Goal: Entertainment & Leisure: Consume media (video, audio)

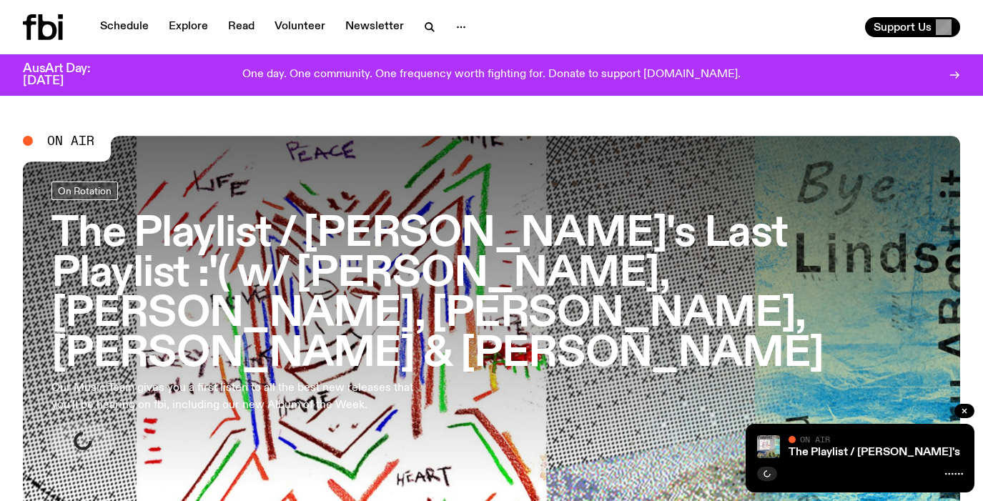
click at [454, 245] on h3 "The Playlist / [PERSON_NAME]'s Last Playlist :'( w/ [PERSON_NAME], [PERSON_NAME…" at bounding box center [491, 293] width 880 height 159
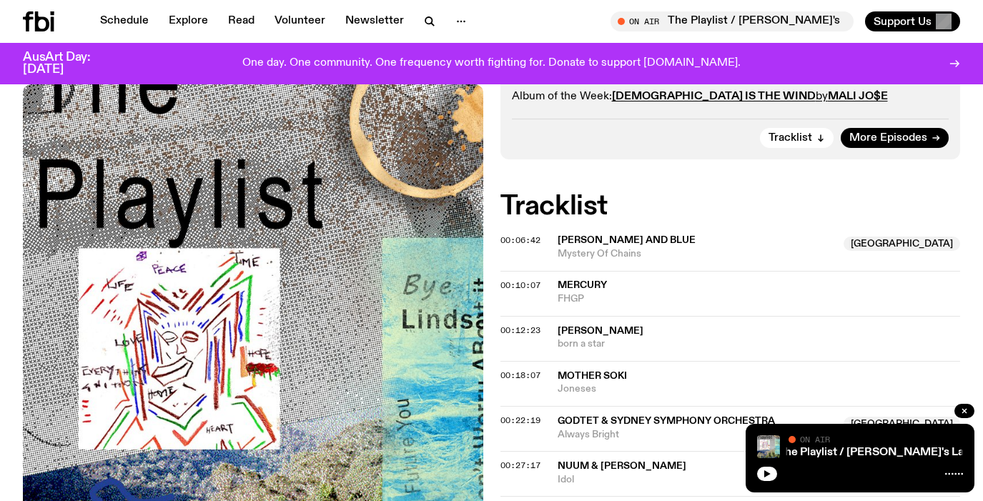
scroll to position [828, 0]
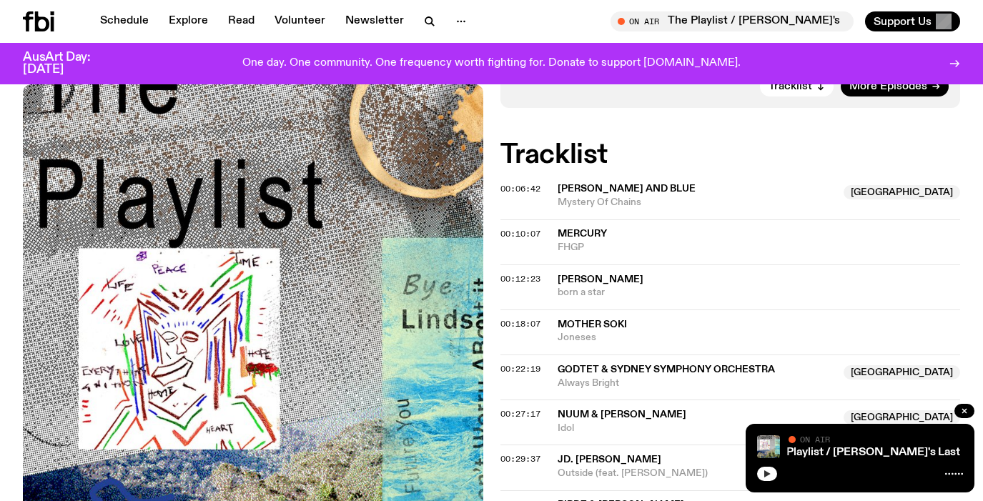
click at [773, 474] on button "button" at bounding box center [767, 474] width 20 height 14
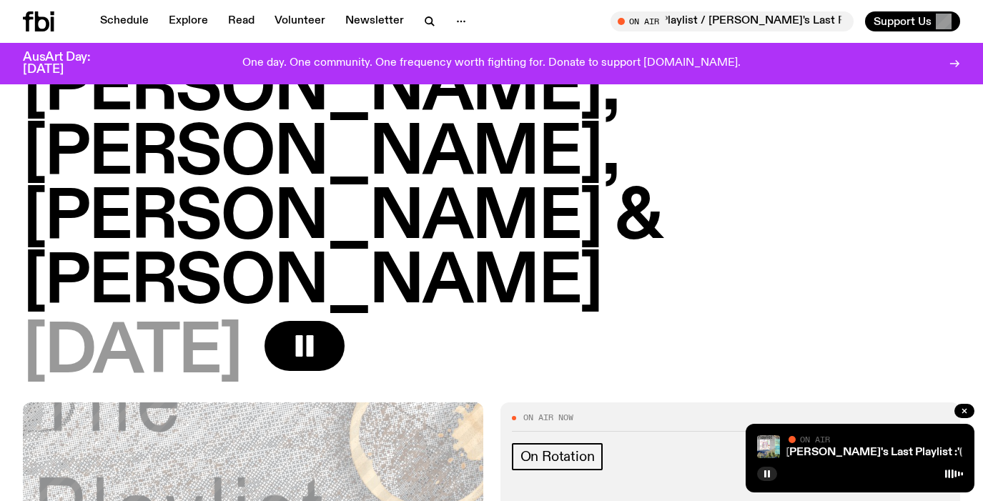
scroll to position [322, 0]
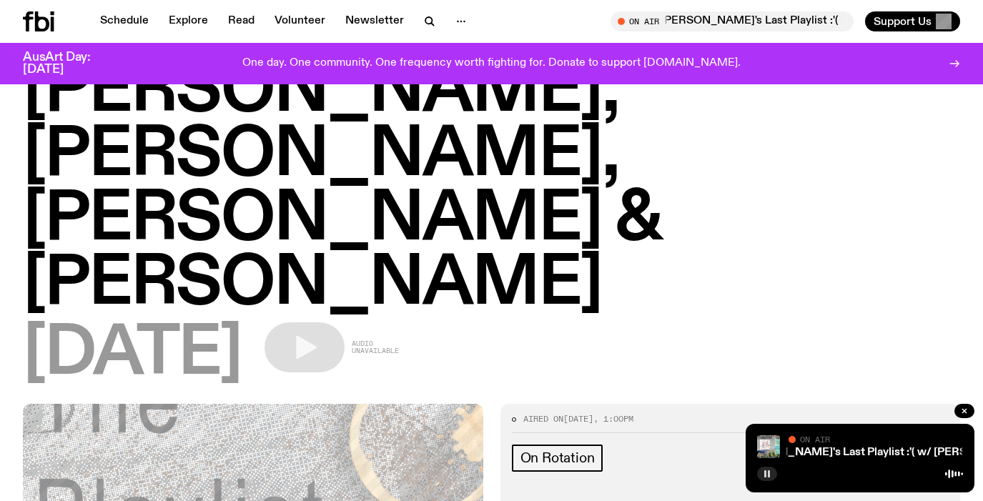
click at [761, 480] on button "button" at bounding box center [767, 474] width 20 height 14
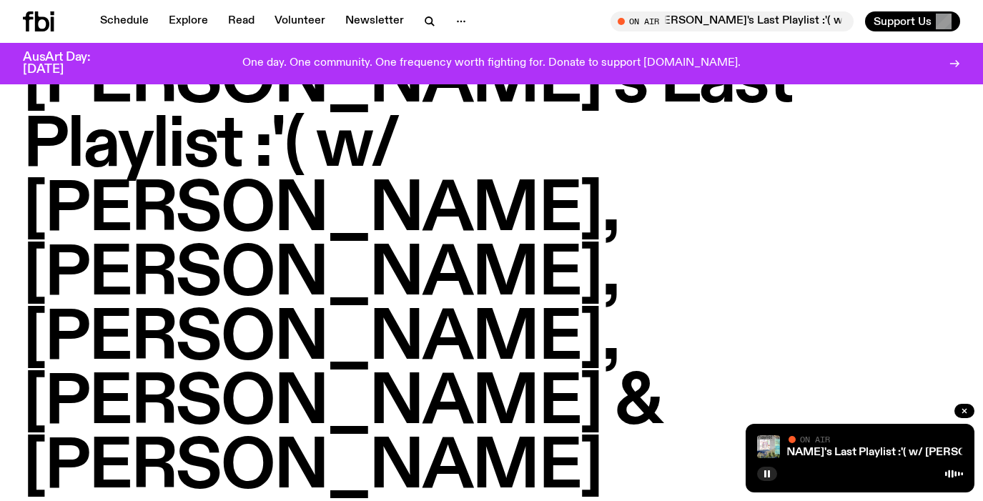
scroll to position [134, 0]
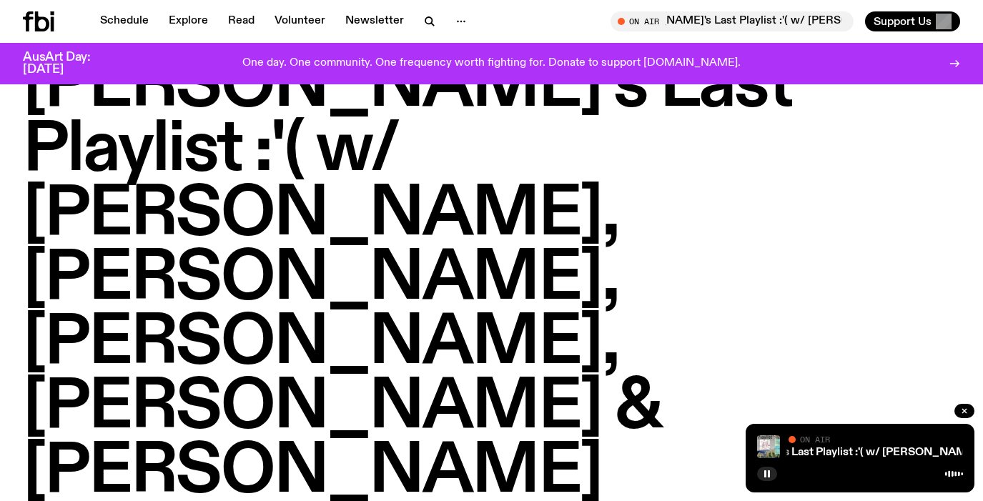
click at [49, 31] on div "Schedule Explore Read Volunteer Newsletter On Air The Playlist / [PERSON_NAME]'…" at bounding box center [491, 21] width 983 height 43
click at [31, 14] on icon at bounding box center [38, 21] width 31 height 20
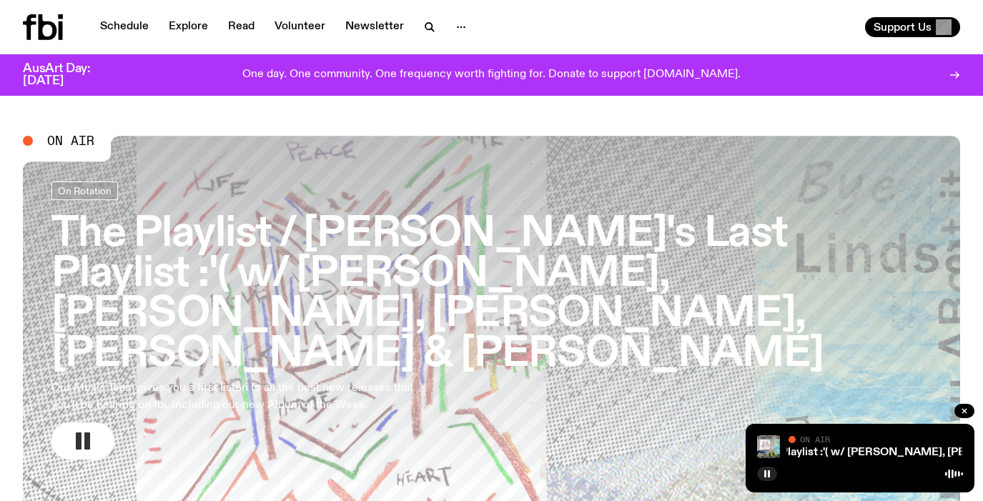
click at [90, 430] on icon "button" at bounding box center [82, 441] width 23 height 23
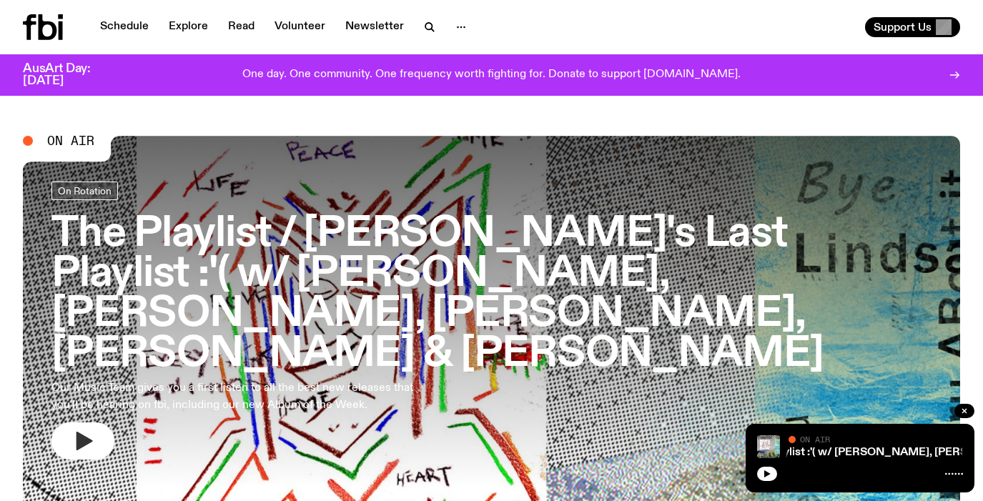
click at [614, 245] on h3 "The Playlist / [PERSON_NAME]'s Last Playlist :'( w/ [PERSON_NAME], [PERSON_NAME…" at bounding box center [491, 293] width 880 height 159
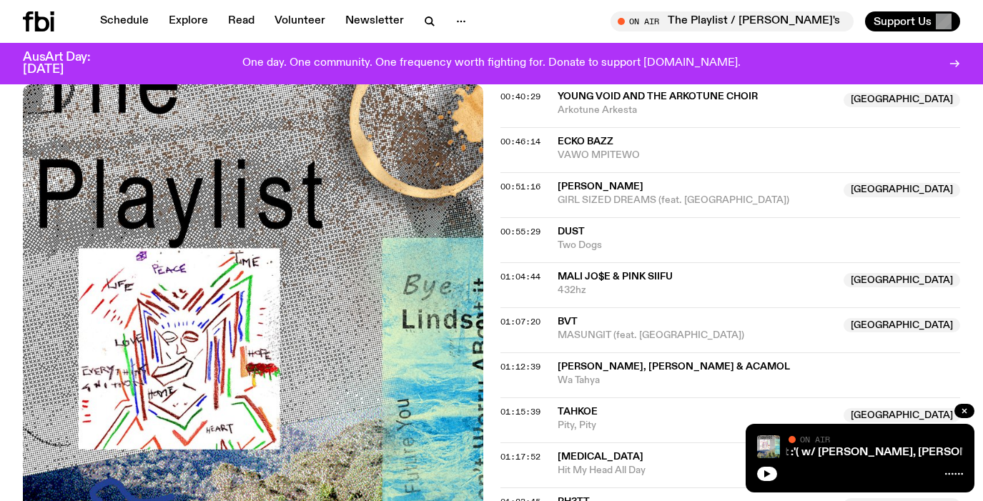
scroll to position [1360, 0]
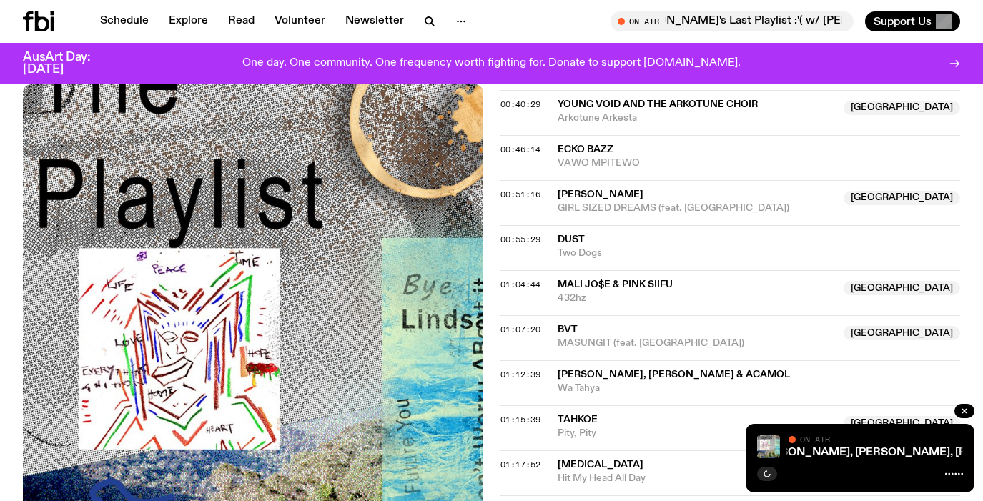
scroll to position [1320, 0]
click at [11, 188] on div "Aired on [DATE] 1:00pm On Rotation Our Music Team gives you a first listen to a…" at bounding box center [491, 138] width 983 height 1462
click at [965, 404] on div at bounding box center [964, 412] width 20 height 17
click at [964, 410] on icon "button" at bounding box center [964, 411] width 9 height 9
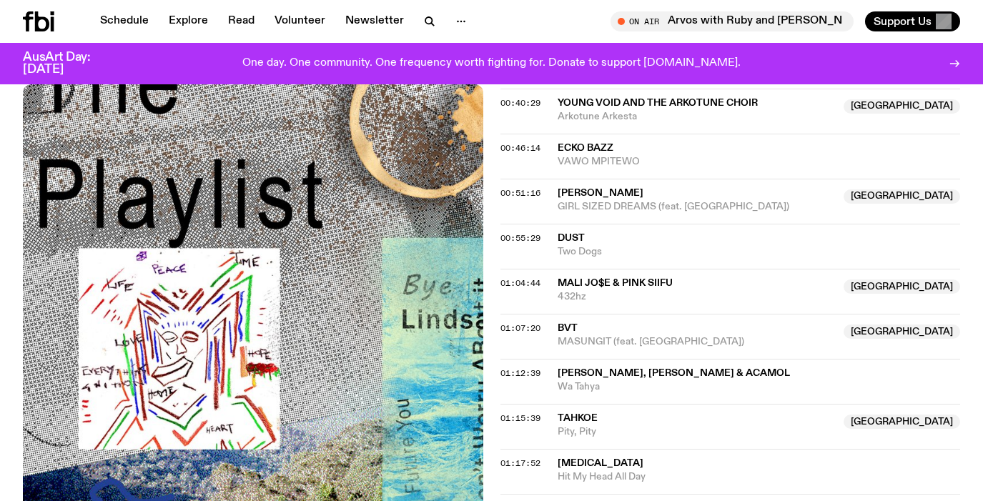
scroll to position [1320, 0]
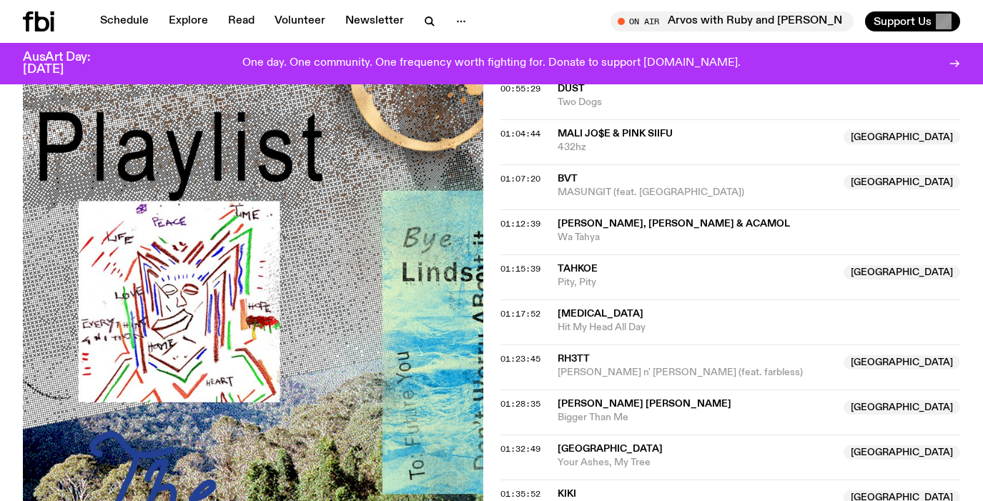
scroll to position [1470, 0]
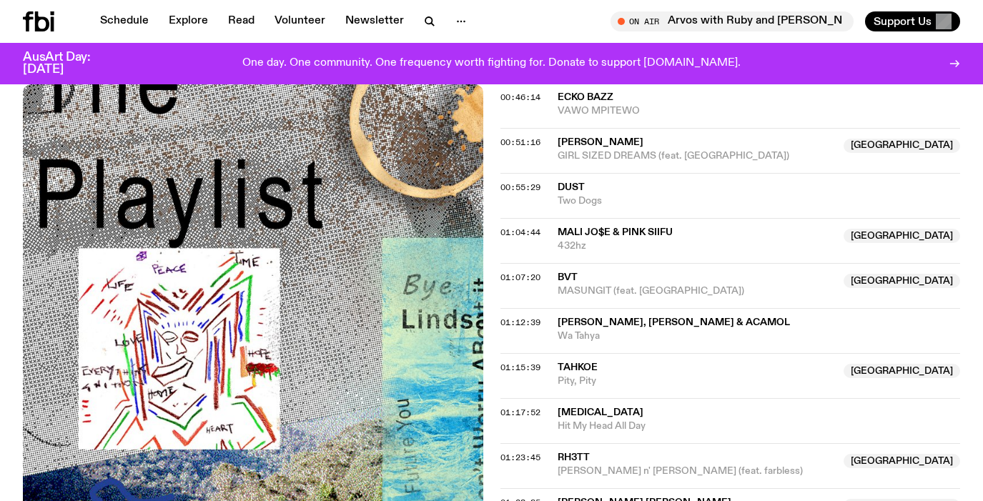
scroll to position [1235, 0]
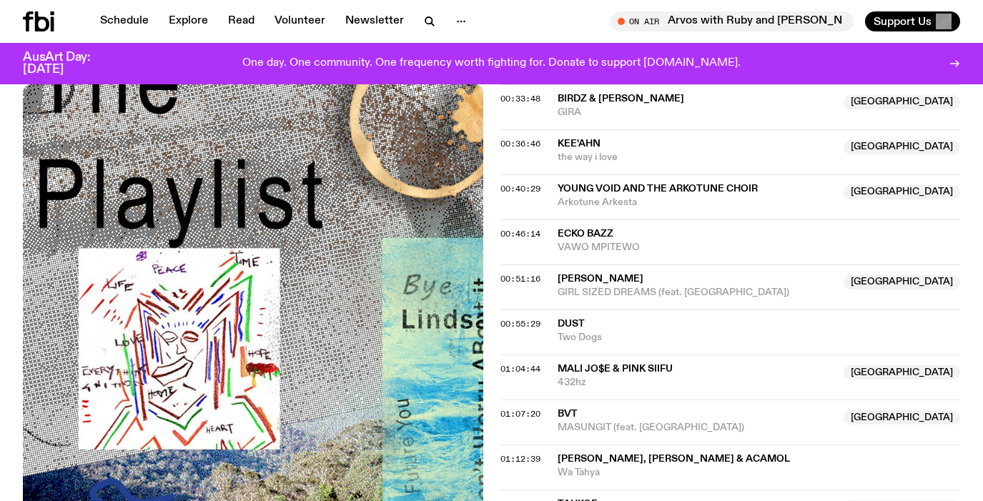
click at [59, 19] on div at bounding box center [57, 21] width 69 height 20
click at [46, 19] on icon at bounding box center [42, 21] width 14 height 20
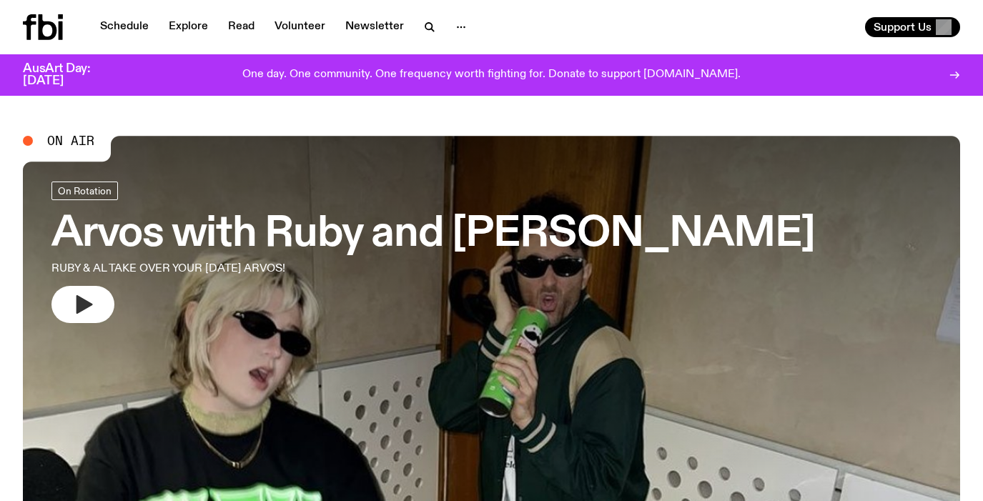
click at [79, 307] on icon "button" at bounding box center [84, 304] width 16 height 19
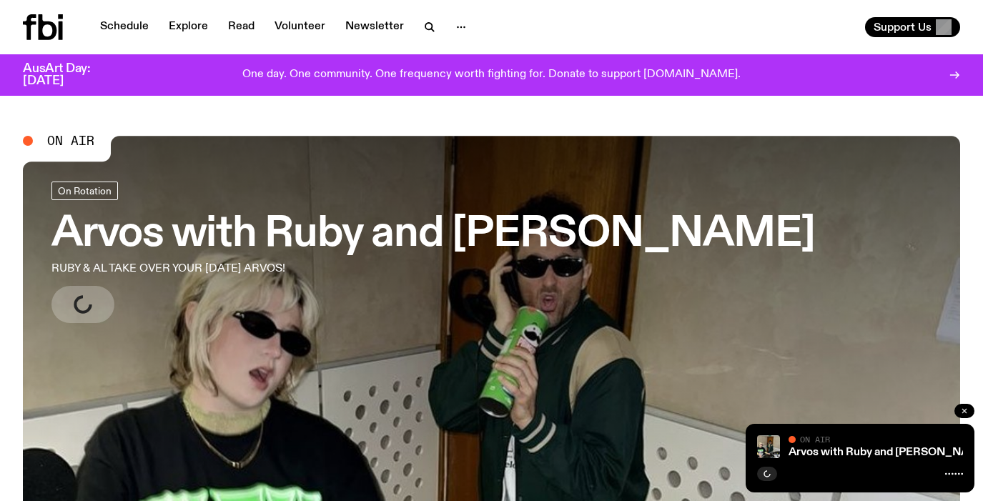
click at [964, 411] on icon "button" at bounding box center [964, 411] width 4 height 4
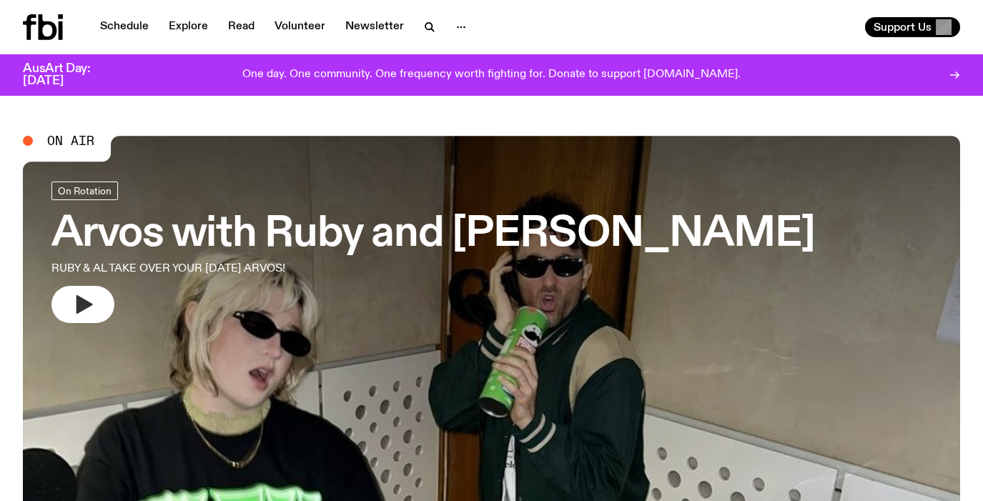
click at [80, 305] on icon "button" at bounding box center [84, 304] width 16 height 19
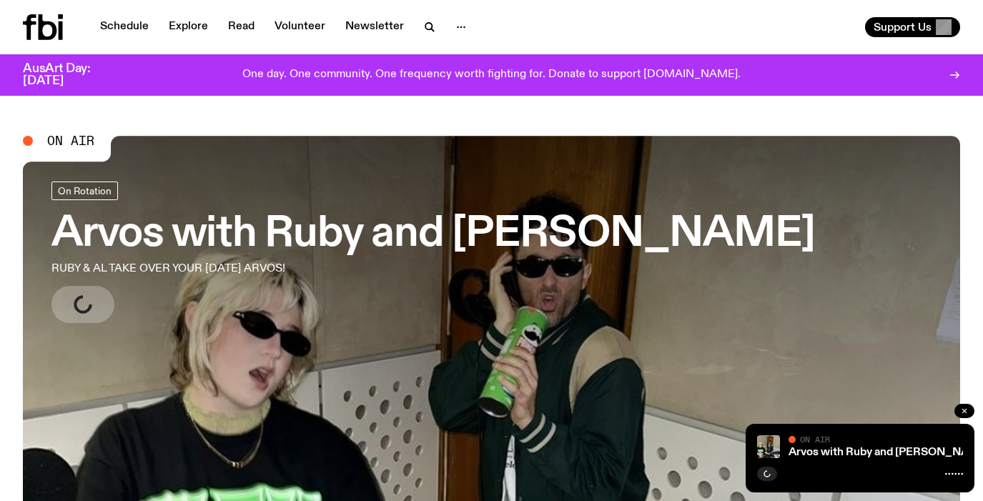
click at [964, 412] on icon "button" at bounding box center [964, 411] width 9 height 9
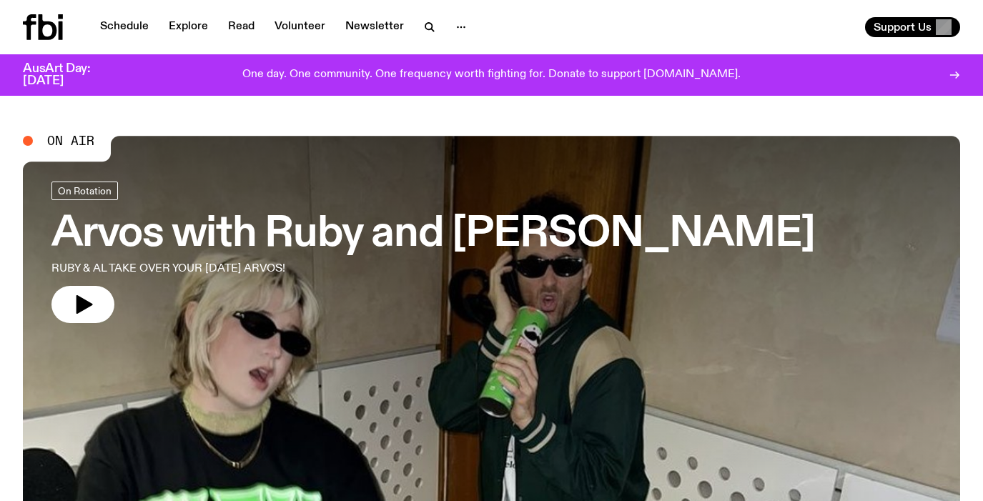
click at [228, 231] on h3 "Arvos with Ruby and [PERSON_NAME]" at bounding box center [432, 234] width 763 height 40
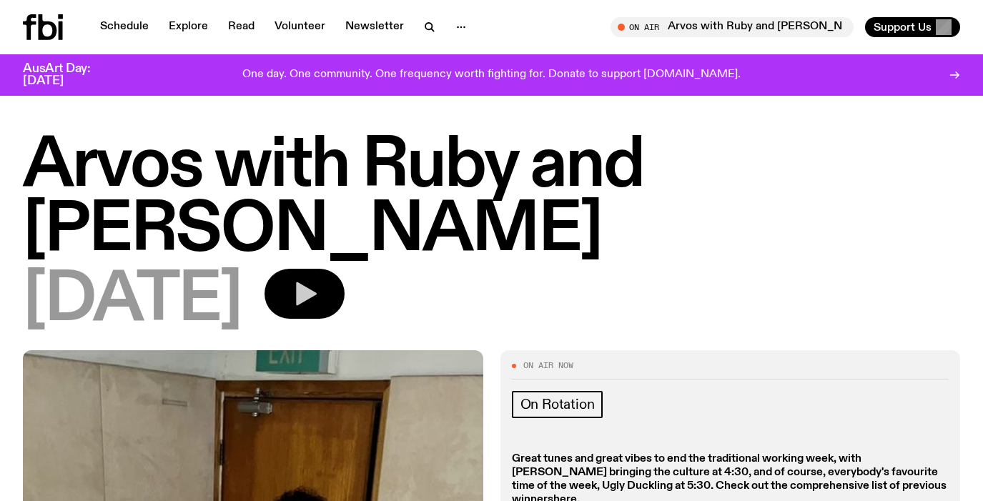
click at [324, 269] on button "button" at bounding box center [304, 294] width 80 height 50
